Goal: Task Accomplishment & Management: Manage account settings

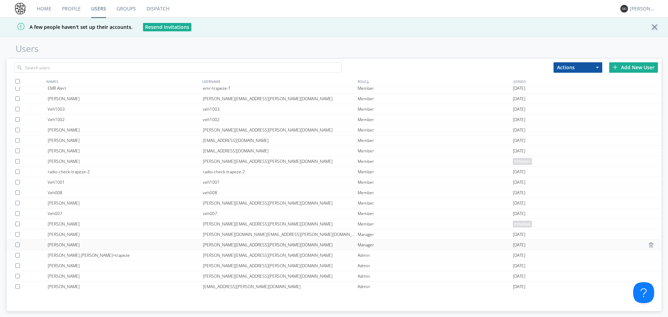
scroll to position [5, 0]
click at [79, 181] on div "Veh1001" at bounding box center [125, 181] width 155 height 10
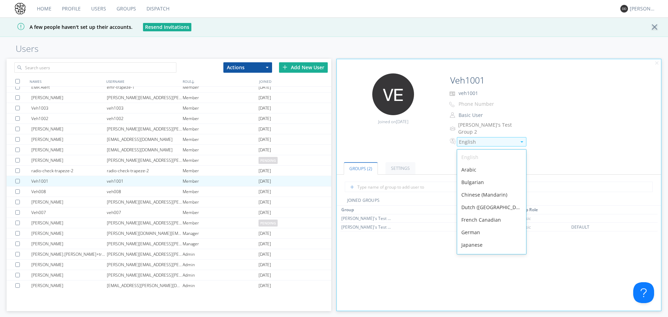
click at [471, 137] on div "English" at bounding box center [492, 141] width 70 height 9
click at [564, 128] on div "[PERSON_NAME]'s Test Group 2" at bounding box center [553, 128] width 206 height 14
click at [478, 139] on div "English" at bounding box center [487, 142] width 57 height 7
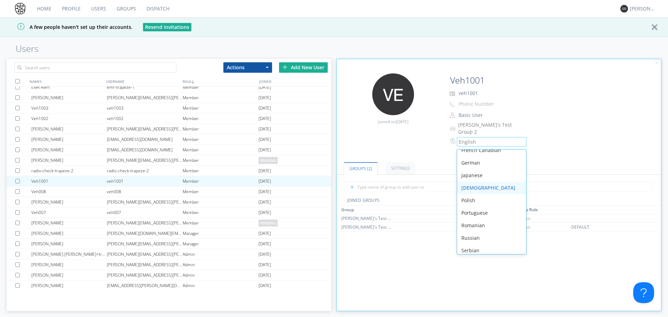
scroll to position [99, 0]
click at [567, 153] on ul "Groups (2) Settings" at bounding box center [499, 163] width 324 height 21
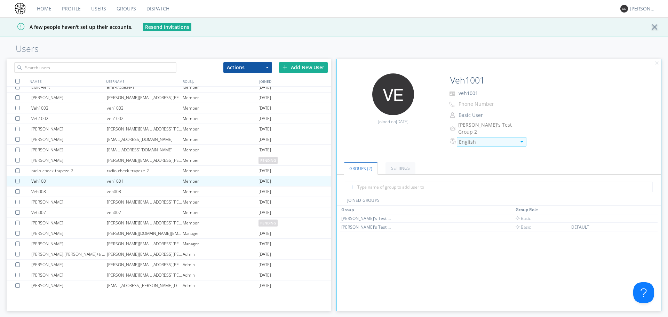
click at [471, 137] on div "English" at bounding box center [492, 141] width 70 height 9
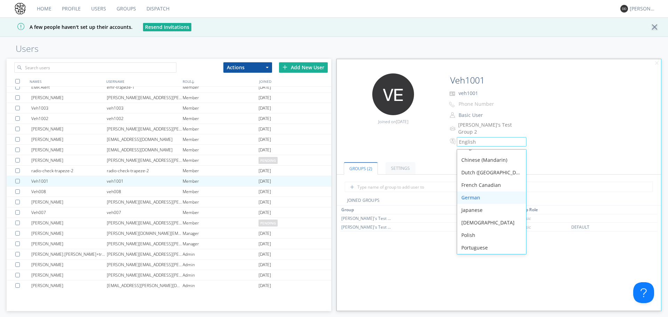
scroll to position [0, 0]
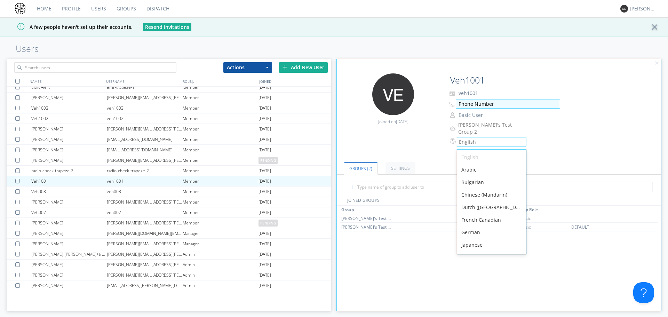
click at [526, 103] on input "Phone Number" at bounding box center [508, 104] width 104 height 9
click at [484, 140] on div "English" at bounding box center [487, 142] width 57 height 7
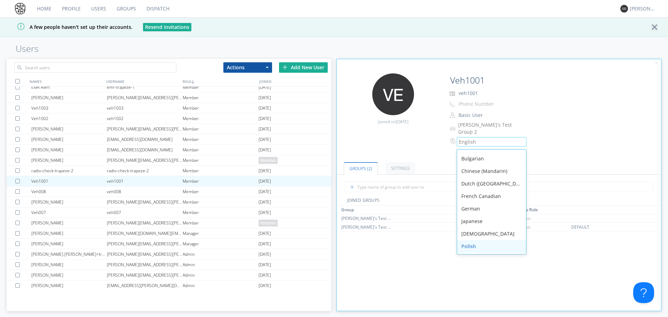
scroll to position [35, 0]
click at [473, 193] on div "German" at bounding box center [491, 197] width 69 height 13
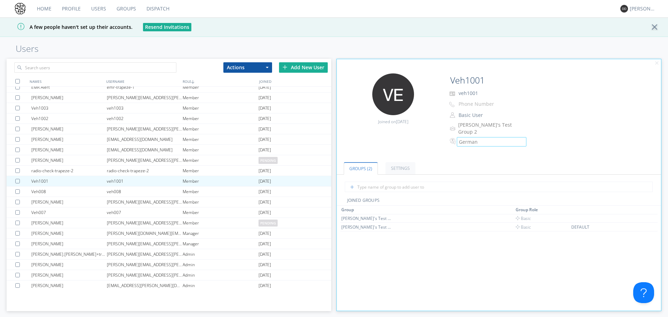
click at [551, 139] on div "option German, selected. Select is focused , press Down to open the menu, [DEMO…" at bounding box center [553, 141] width 206 height 9
click at [48, 192] on div "Veh008" at bounding box center [69, 192] width 76 height 10
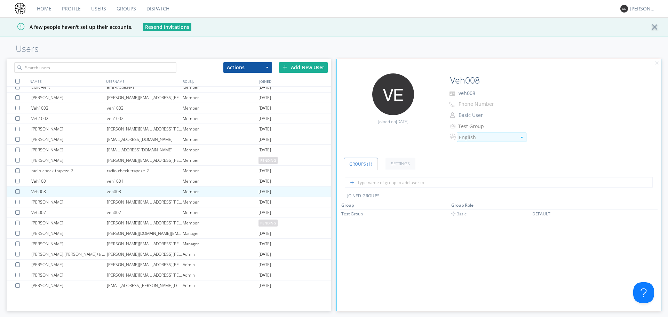
click at [475, 139] on div "English" at bounding box center [487, 137] width 57 height 7
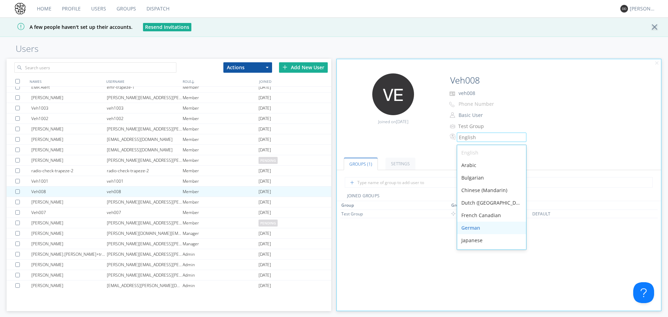
click at [480, 228] on div "German" at bounding box center [491, 228] width 69 height 13
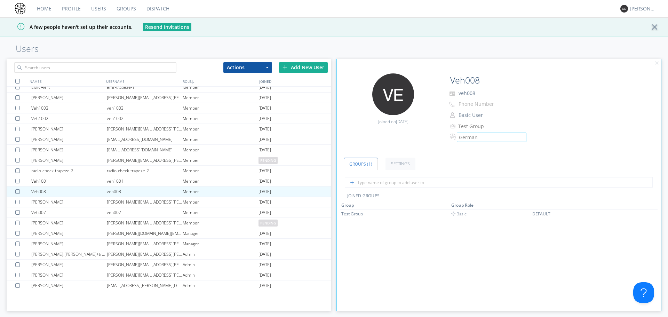
click at [132, 9] on link "Groups" at bounding box center [126, 8] width 30 height 17
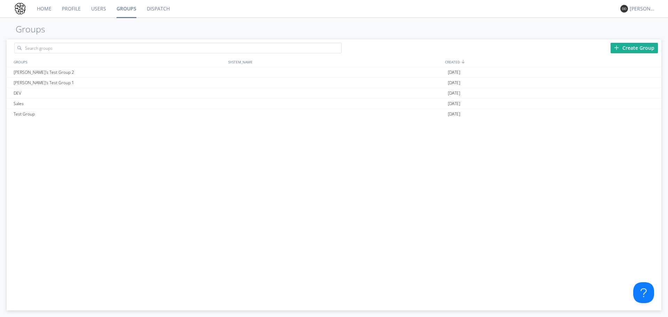
click at [147, 9] on link "Dispatch" at bounding box center [158, 8] width 33 height 17
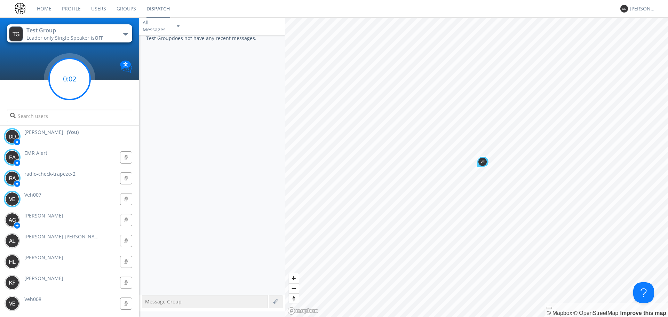
click at [66, 88] on circle at bounding box center [69, 78] width 41 height 41
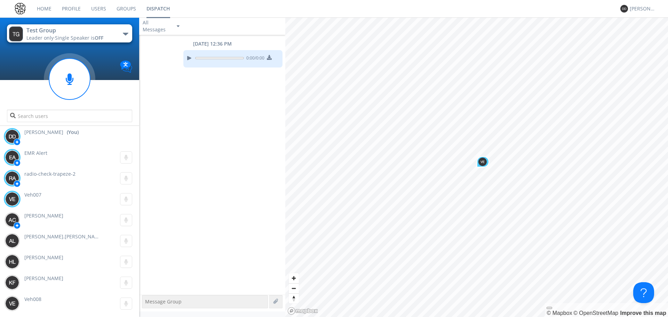
click at [54, 197] on div "Veh007 0:00" at bounding box center [71, 199] width 136 height 21
click at [39, 198] on div "Veh007 0:00" at bounding box center [71, 199] width 136 height 21
click at [18, 198] on img at bounding box center [12, 199] width 14 height 14
click at [47, 201] on div "Veh007 0:00" at bounding box center [71, 199] width 136 height 21
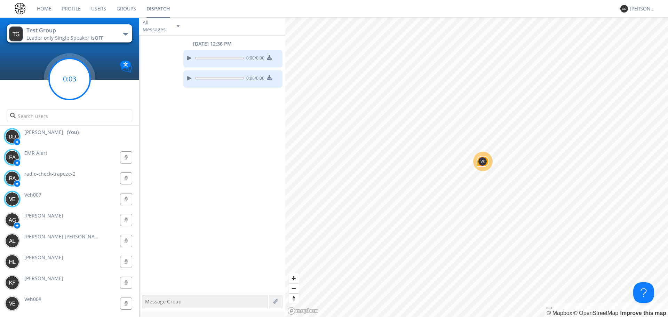
click at [74, 76] on circle at bounding box center [69, 78] width 41 height 41
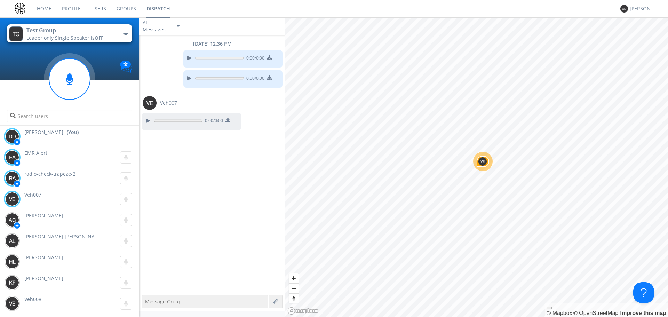
click at [44, 196] on div "Veh007 0:00" at bounding box center [71, 199] width 136 height 21
click at [130, 66] on img at bounding box center [126, 67] width 12 height 12
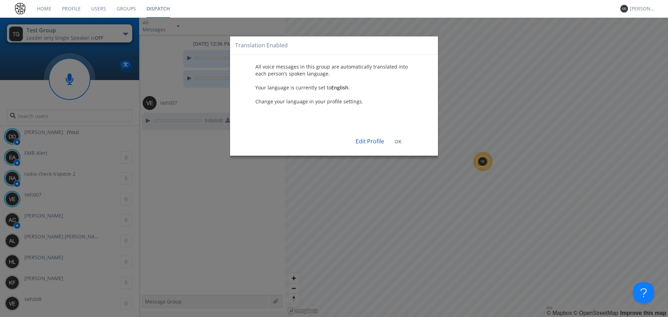
click at [125, 64] on div "Translation Enabled All voice messages in this group are automatically translat…" at bounding box center [334, 158] width 668 height 317
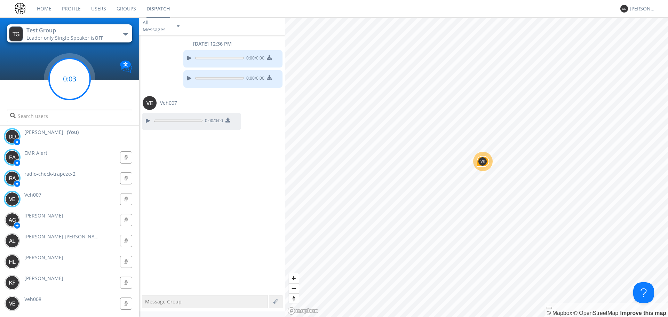
click at [78, 78] on circle at bounding box center [69, 78] width 41 height 41
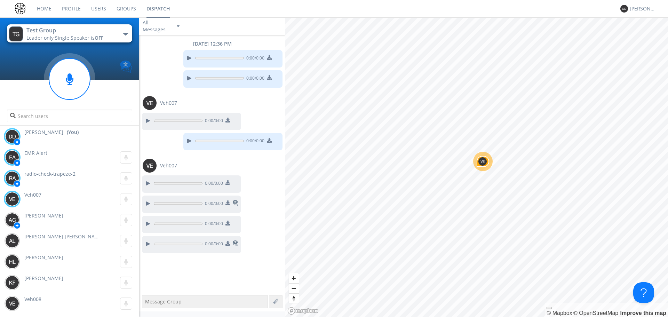
click at [126, 70] on img at bounding box center [126, 67] width 12 height 12
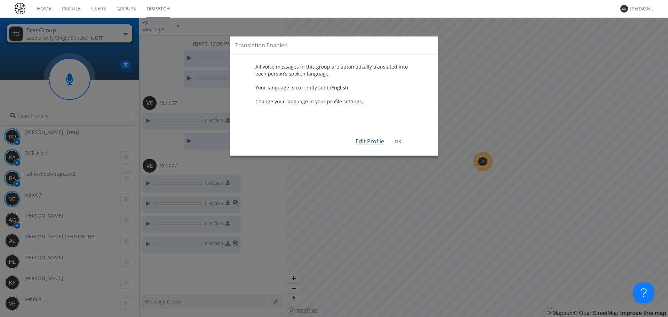
click at [376, 139] on link "Edit Profile" at bounding box center [370, 142] width 29 height 8
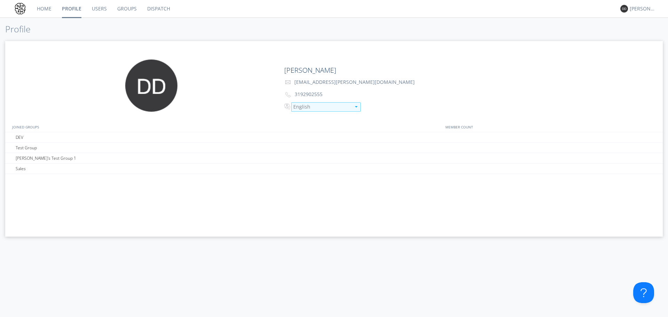
click at [308, 105] on div "English" at bounding box center [321, 106] width 57 height 7
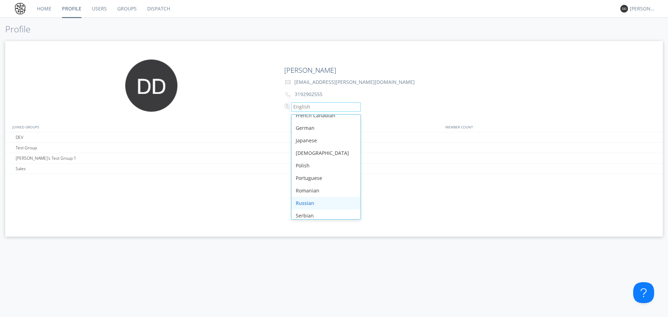
scroll to position [99, 0]
click at [317, 200] on div "Spanish" at bounding box center [326, 199] width 69 height 13
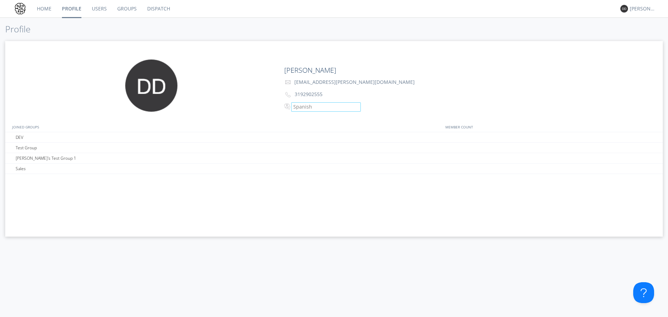
click at [155, 11] on link "Dispatch" at bounding box center [158, 8] width 33 height 17
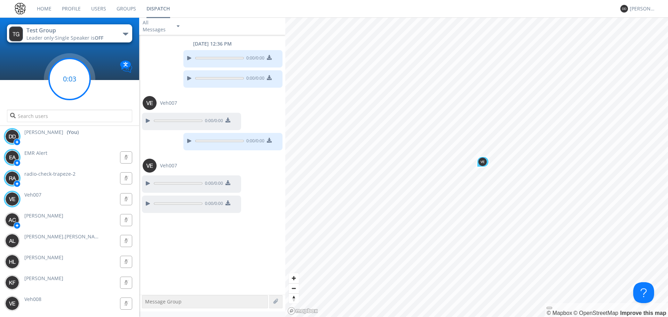
click at [77, 87] on circle at bounding box center [69, 78] width 41 height 41
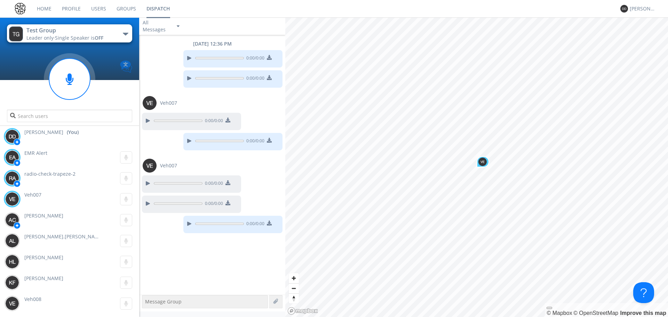
click at [123, 68] on img at bounding box center [126, 67] width 12 height 12
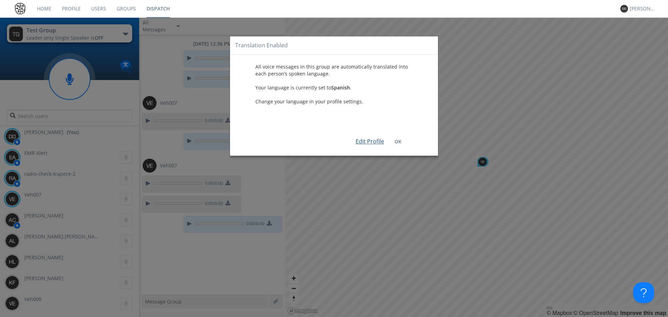
click at [367, 140] on link "Edit Profile" at bounding box center [370, 142] width 29 height 8
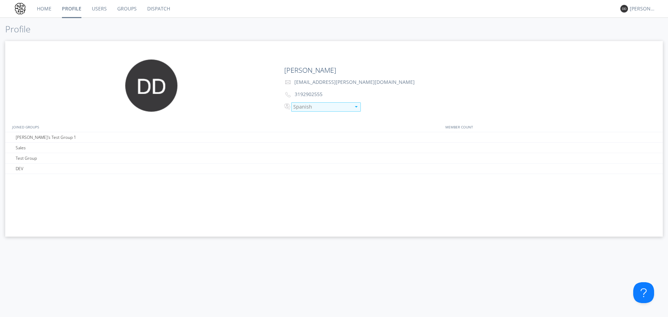
click at [314, 107] on div "Spanish" at bounding box center [321, 106] width 57 height 7
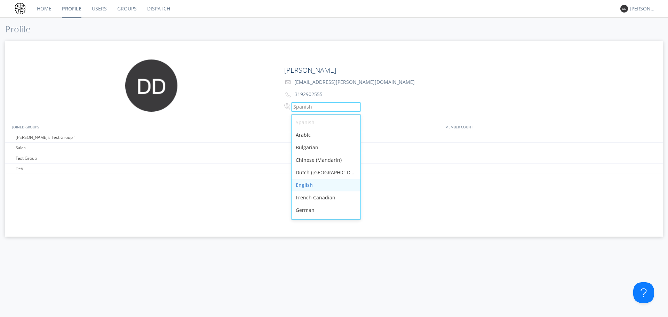
click at [320, 185] on div "English" at bounding box center [326, 185] width 69 height 13
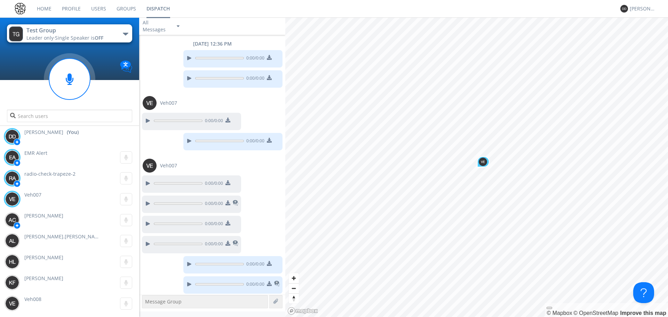
scroll to position [2, 0]
drag, startPoint x: 121, startPoint y: 8, endPoint x: 111, endPoint y: 8, distance: 10.4
click at [121, 8] on link "Groups" at bounding box center [126, 8] width 30 height 17
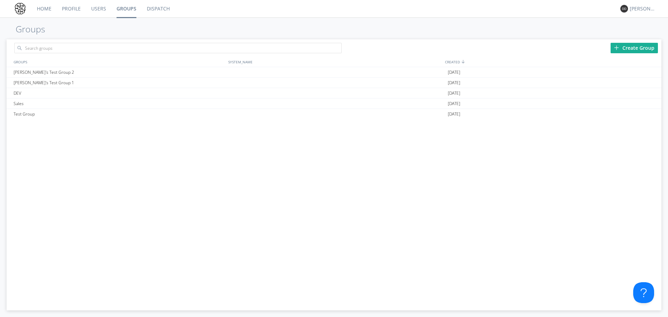
click at [111, 8] on link "Groups" at bounding box center [126, 8] width 30 height 17
click at [98, 6] on link "Users" at bounding box center [98, 8] width 25 height 17
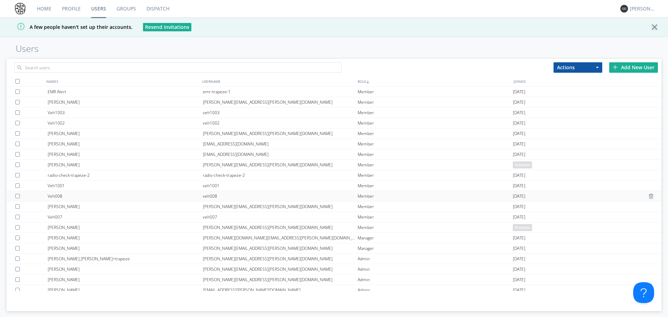
click at [74, 197] on div "Veh008" at bounding box center [125, 196] width 155 height 10
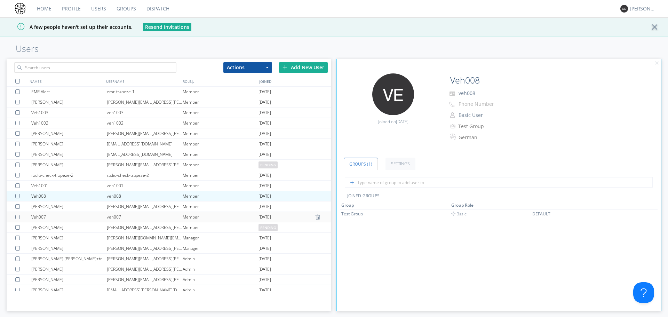
click at [58, 215] on div "Veh007" at bounding box center [69, 217] width 76 height 10
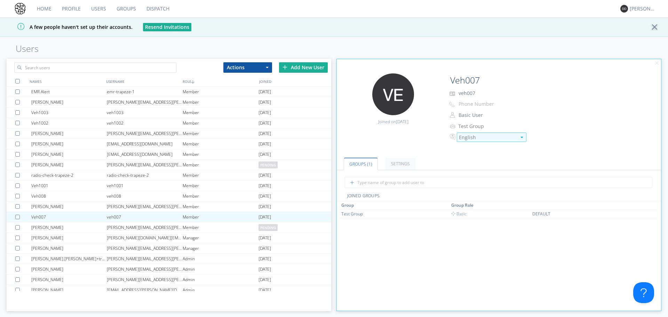
click at [466, 137] on div "English" at bounding box center [487, 137] width 57 height 7
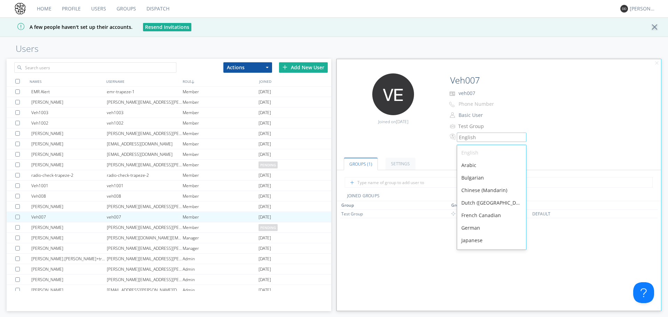
click at [476, 150] on div "English" at bounding box center [491, 153] width 69 height 13
click at [433, 37] on div "Home Profile Users Groups Dispatch [PERSON_NAME] A few people haven't set up th…" at bounding box center [334, 158] width 668 height 317
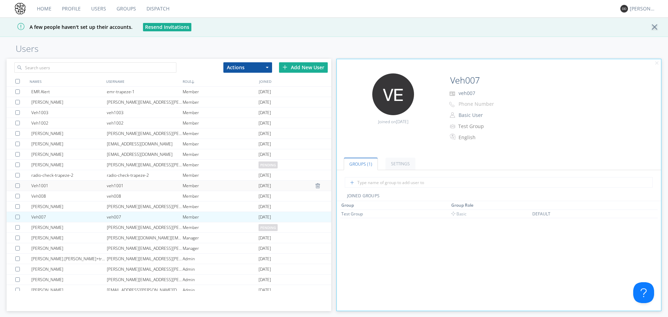
click at [44, 187] on div "Veh1001" at bounding box center [69, 186] width 76 height 10
type input "Veh1001"
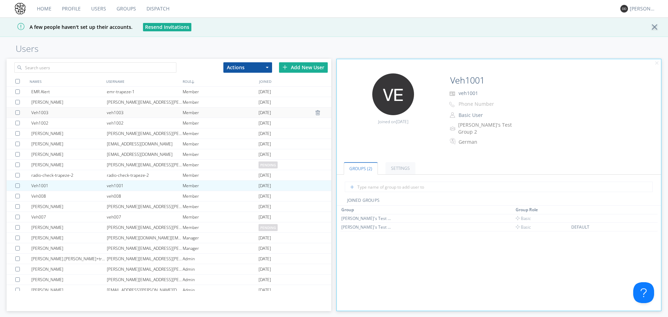
click at [44, 108] on div "Veh1003" at bounding box center [69, 113] width 76 height 10
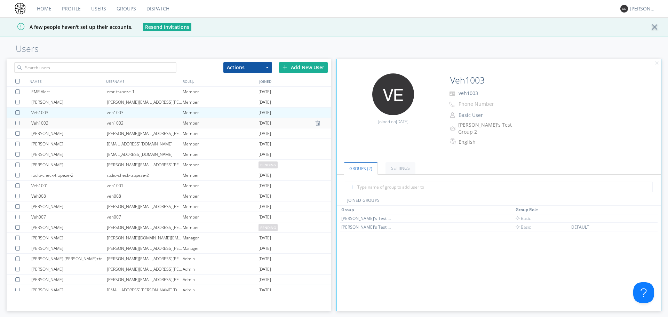
click at [39, 120] on div "Veh1002" at bounding box center [69, 123] width 76 height 10
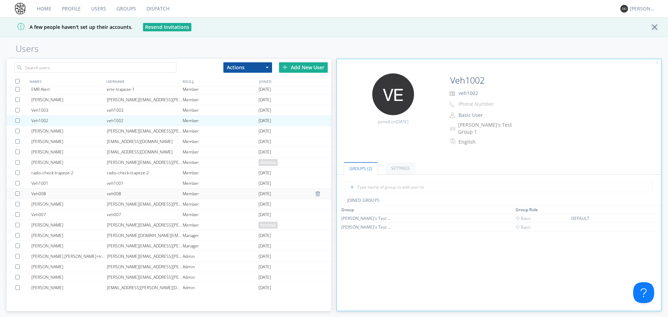
scroll to position [5, 0]
click at [237, 158] on div "Member" at bounding box center [221, 160] width 76 height 10
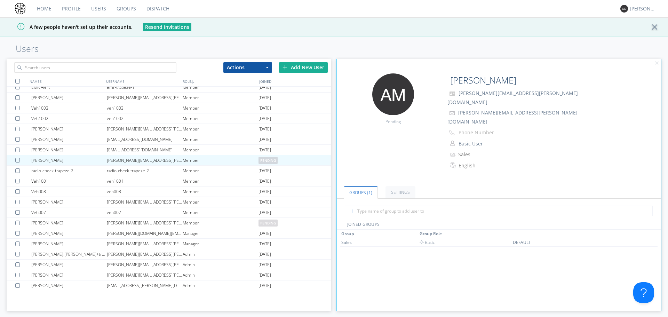
click at [165, 27] on button "Resend Invitations" at bounding box center [167, 27] width 48 height 8
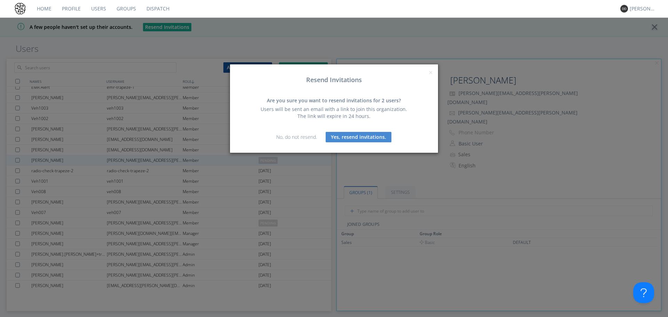
click at [353, 136] on button "Yes, resend invitations." at bounding box center [359, 137] width 66 height 10
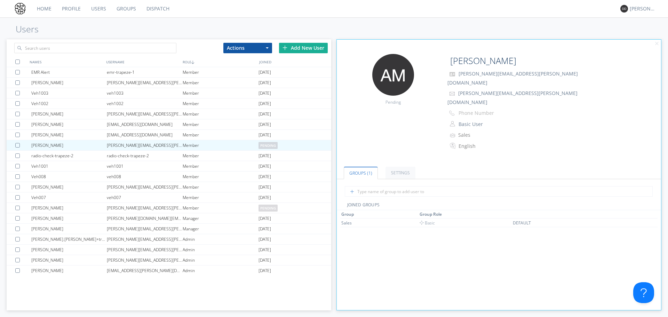
click at [168, 8] on link "Dispatch" at bounding box center [157, 8] width 33 height 17
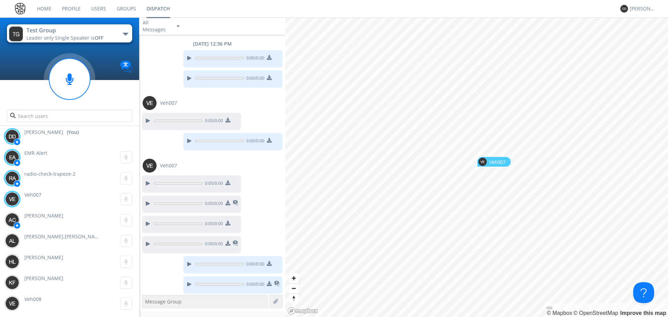
scroll to position [2, 0]
